Goal: Navigation & Orientation: Find specific page/section

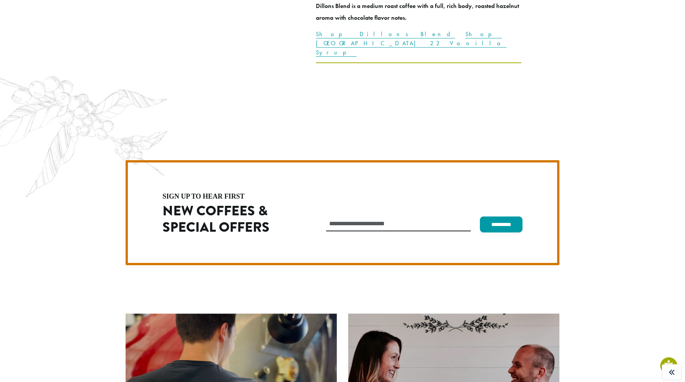
scroll to position [2149, 0]
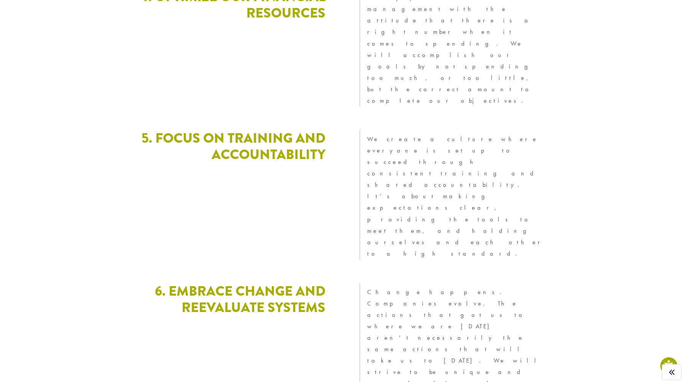
scroll to position [2033, 0]
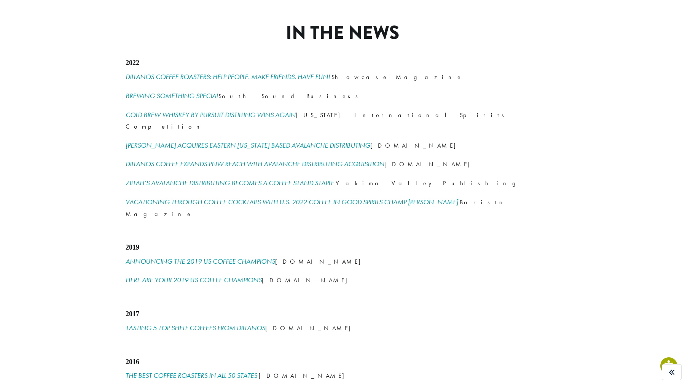
scroll to position [963, 0]
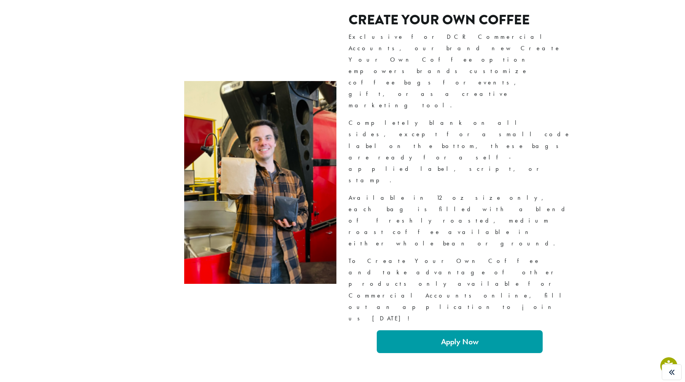
scroll to position [1210, 0]
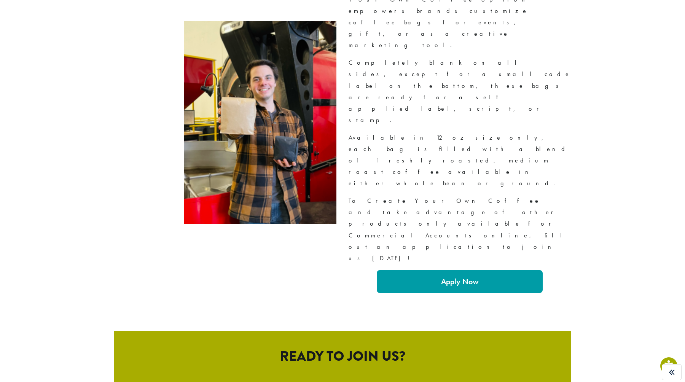
scroll to position [1265, 0]
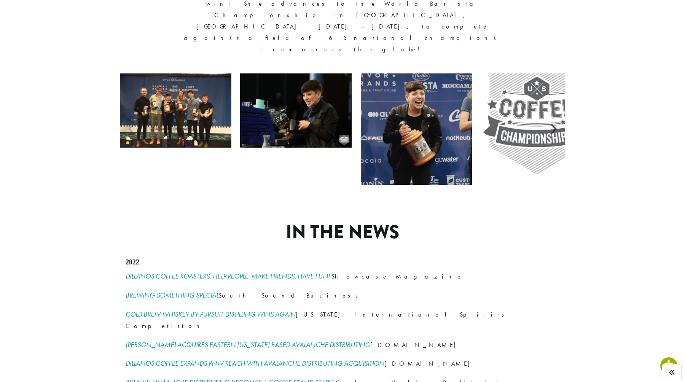
scroll to position [975, 0]
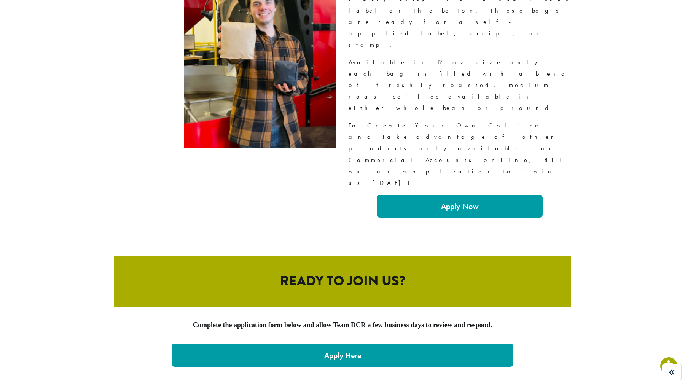
scroll to position [1341, 0]
